Goal: Find specific page/section: Find specific page/section

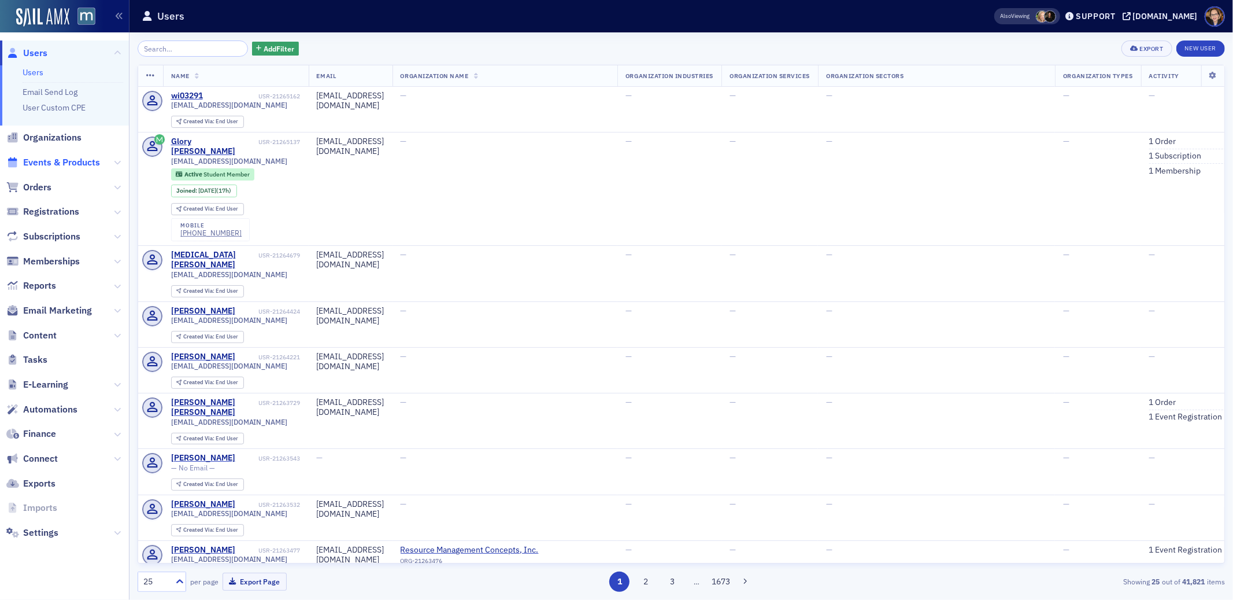
click at [46, 161] on span "Events & Products" at bounding box center [61, 162] width 77 height 13
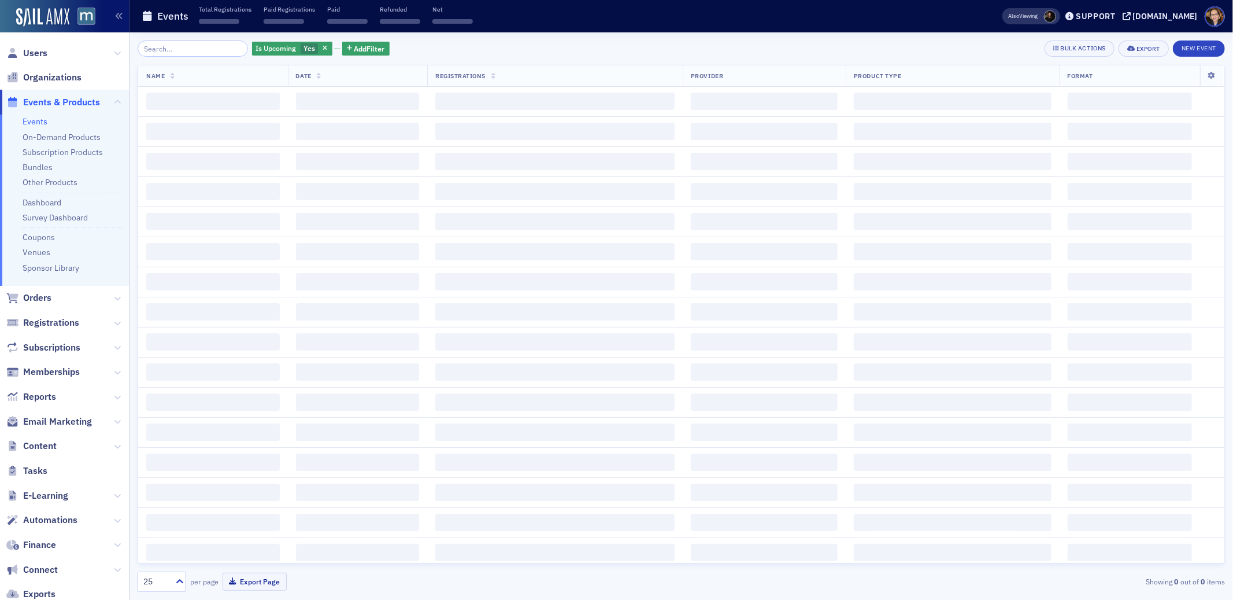
click at [165, 49] on input "search" at bounding box center [193, 48] width 110 height 16
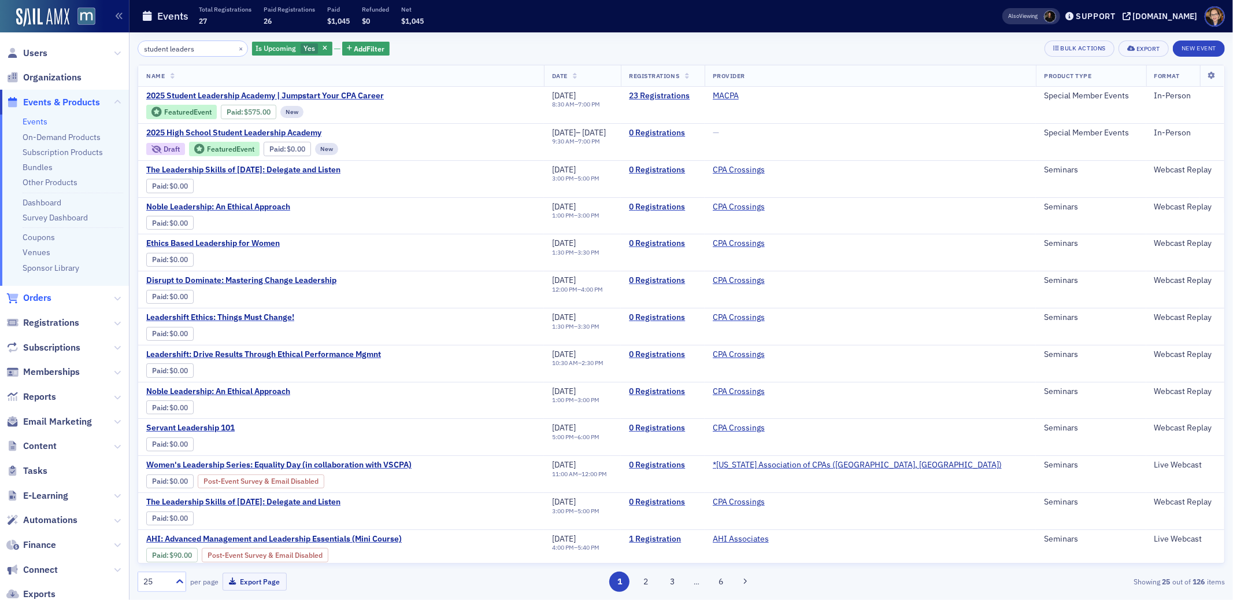
type input "student leaders"
click at [31, 295] on span "Orders" at bounding box center [37, 297] width 28 height 13
